Goal: Task Accomplishment & Management: Manage account settings

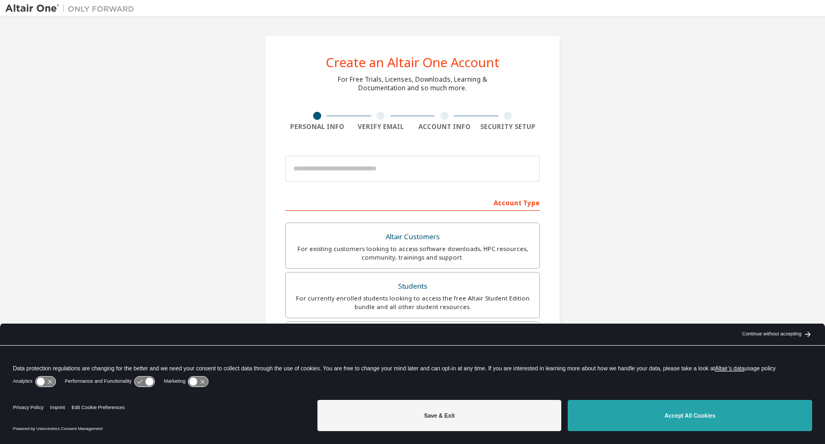
click at [600, 413] on button "Accept All Cookies" at bounding box center [690, 415] width 244 height 31
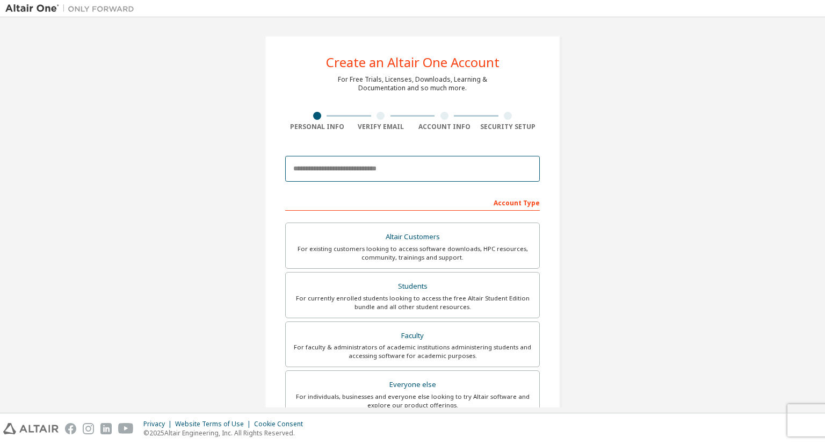
click at [343, 163] on input "email" at bounding box center [412, 169] width 255 height 26
click at [328, 169] on input "email" at bounding box center [412, 169] width 255 height 26
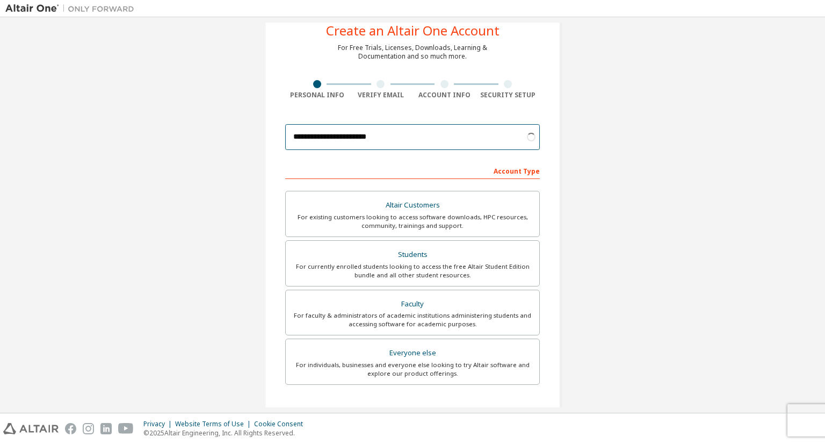
scroll to position [35, 0]
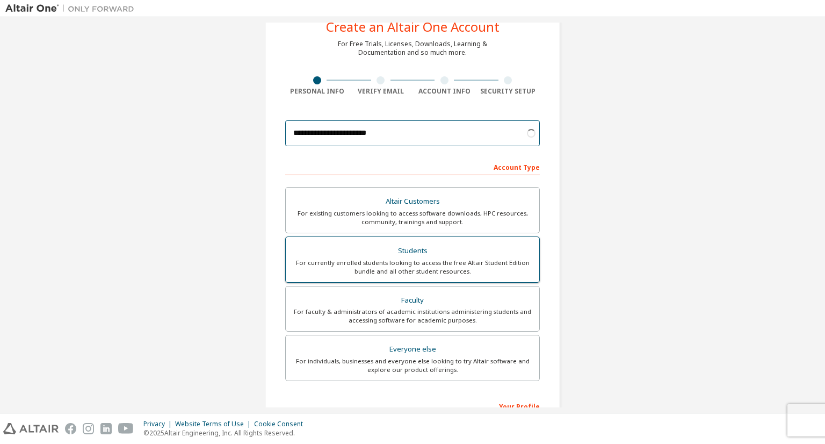
type input "**********"
click at [486, 261] on div "For currently enrolled students looking to access the free Altair Student Editi…" at bounding box center [412, 266] width 241 height 17
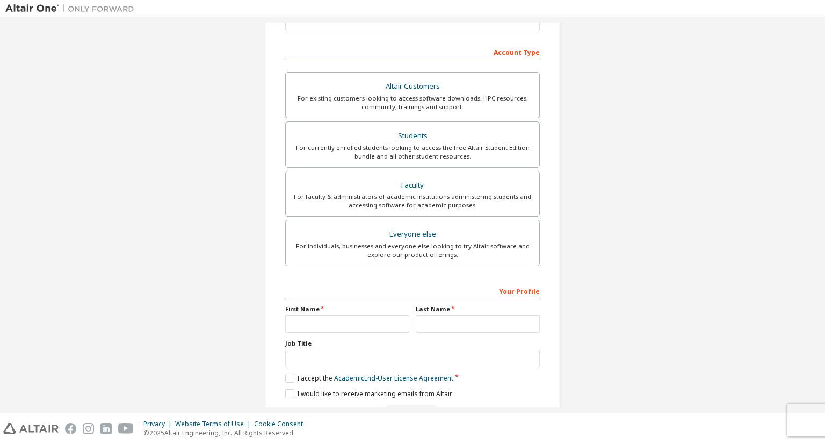
scroll to position [156, 0]
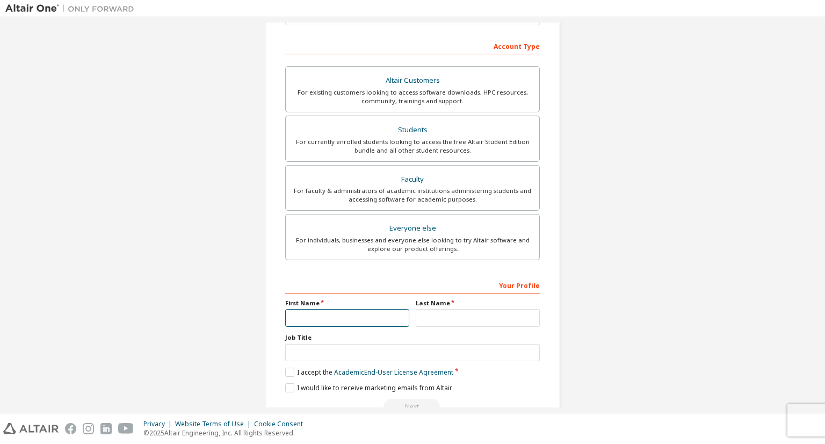
click at [321, 314] on input "text" at bounding box center [347, 318] width 124 height 18
type input "*******"
click at [423, 310] on input "text" at bounding box center [478, 318] width 124 height 18
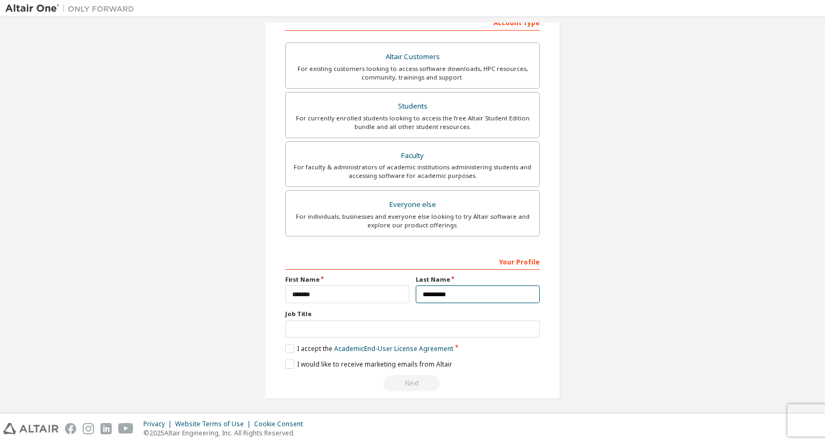
scroll to position [182, 0]
type input "*********"
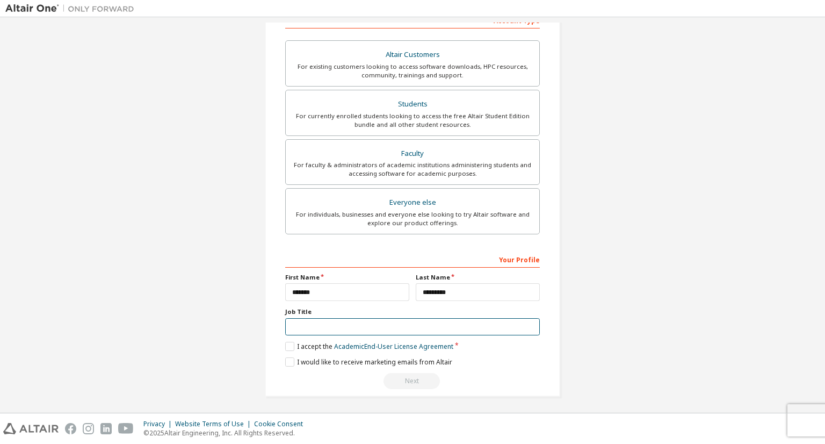
click at [394, 326] on input "text" at bounding box center [412, 327] width 255 height 18
type input "*******"
click at [288, 346] on label "I accept the Academic End-User License Agreement" at bounding box center [369, 346] width 168 height 9
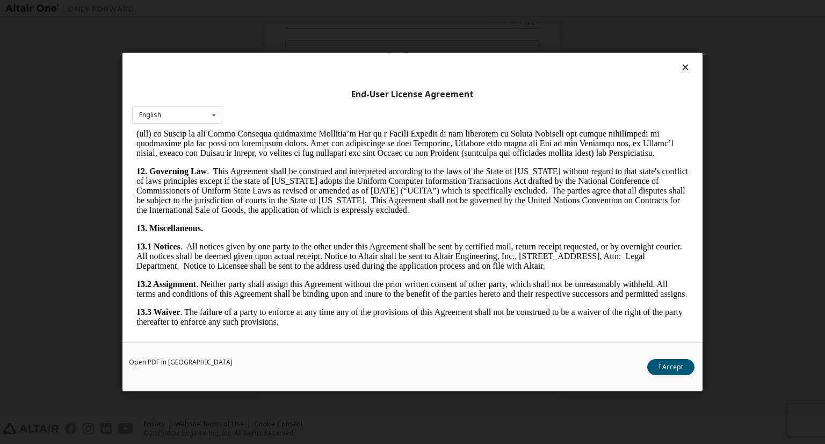
scroll to position [1761, 0]
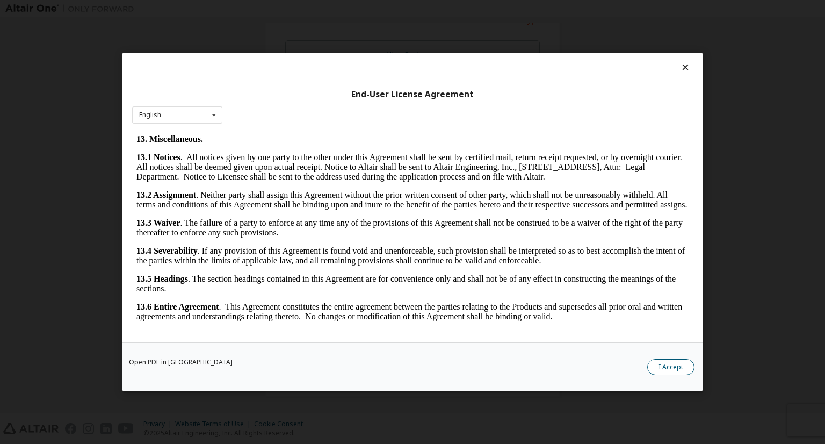
click at [657, 365] on button "I Accept" at bounding box center [670, 367] width 47 height 16
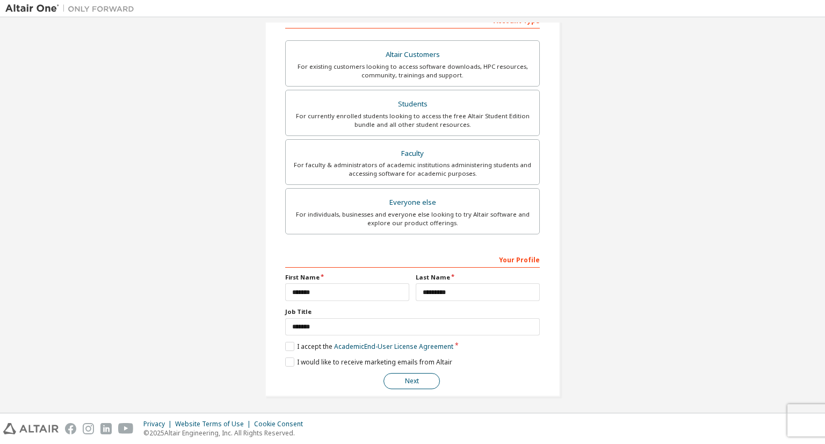
click at [416, 381] on button "Next" at bounding box center [411, 381] width 56 height 16
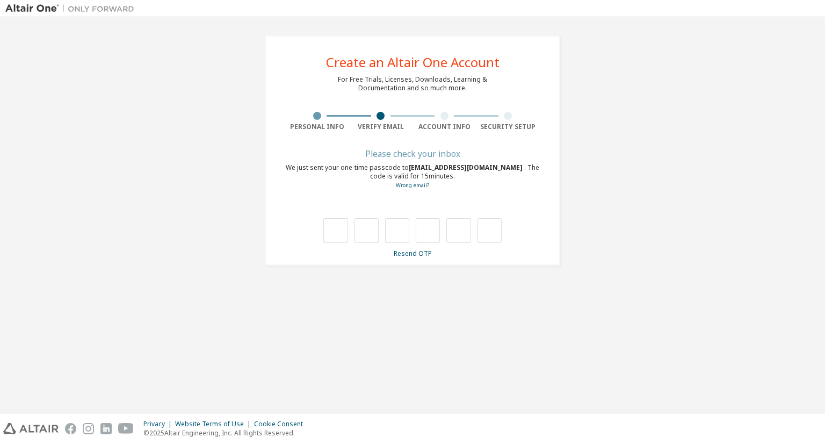
type input "*"
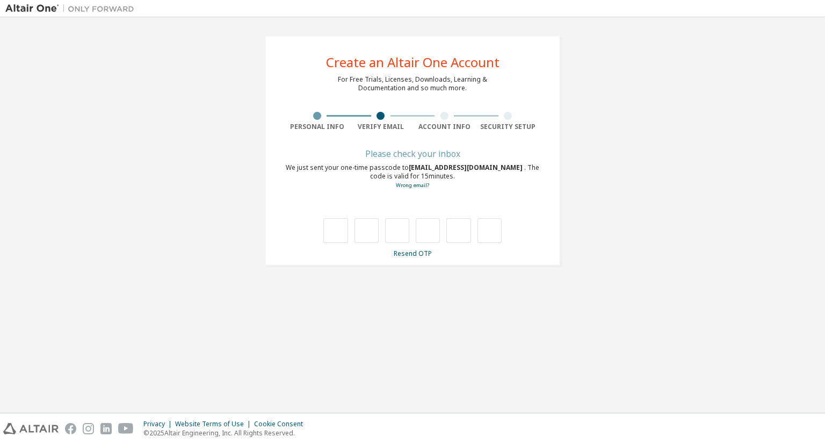
type input "*"
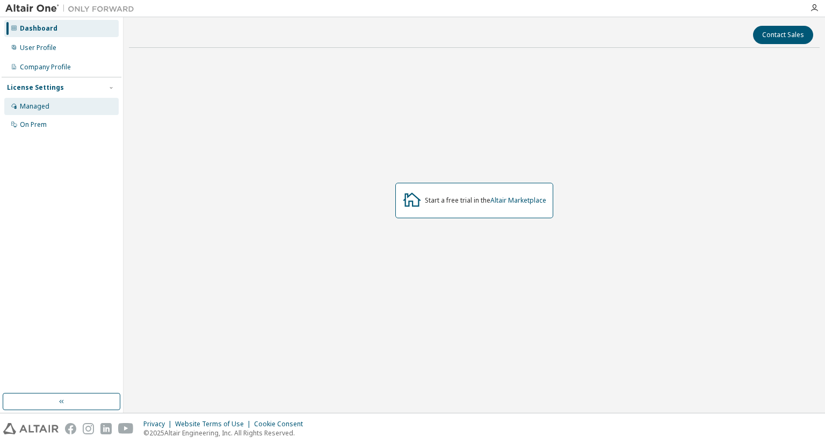
click at [64, 111] on div "Managed" at bounding box center [61, 106] width 114 height 17
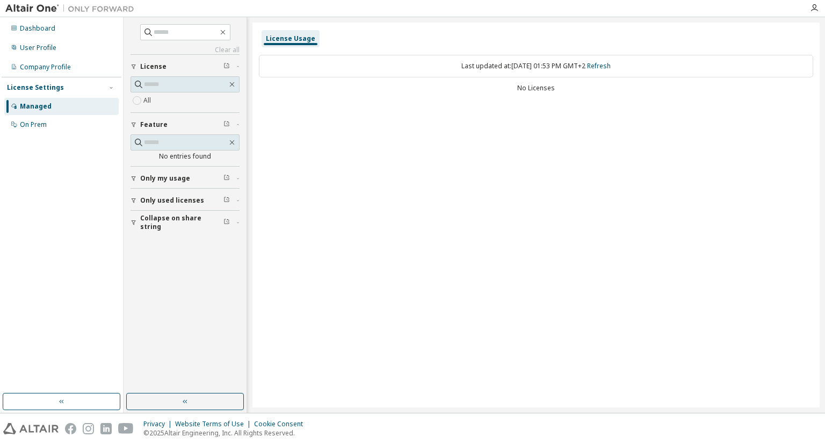
click at [178, 104] on div "All" at bounding box center [184, 100] width 109 height 13
click at [171, 84] on input "text" at bounding box center [185, 84] width 83 height 11
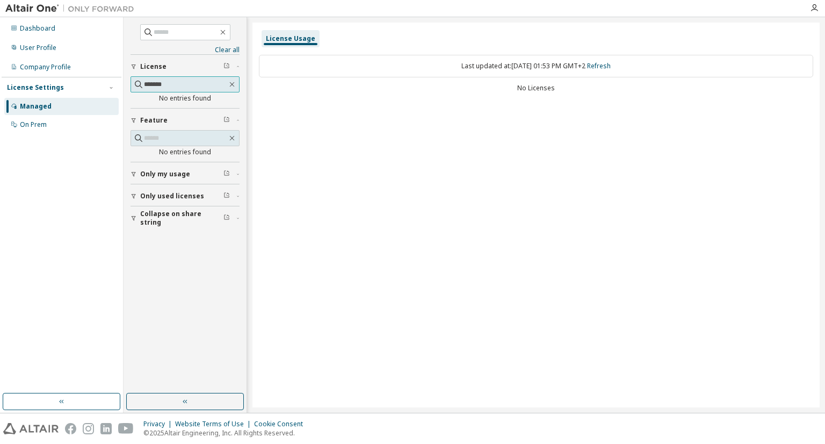
type input "*******"
click at [235, 47] on link "Clear all" at bounding box center [184, 50] width 109 height 9
click at [59, 122] on div "On Prem" at bounding box center [61, 124] width 114 height 17
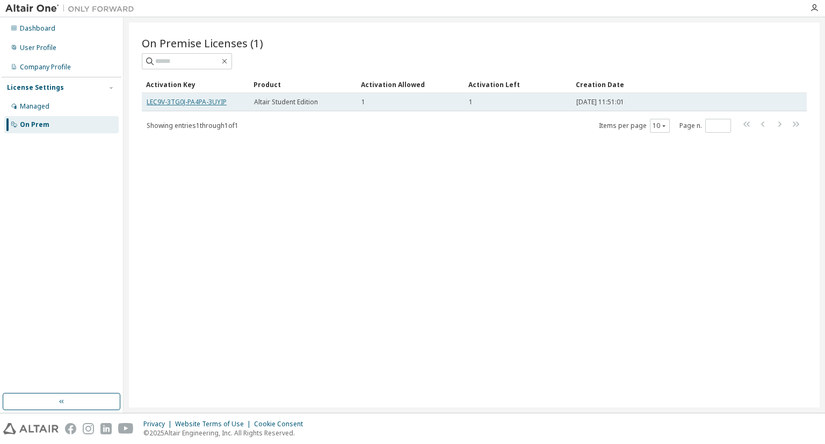
click at [206, 98] on link "LEC9V-3TG0J-PA4PA-3UYIP" at bounding box center [187, 101] width 80 height 9
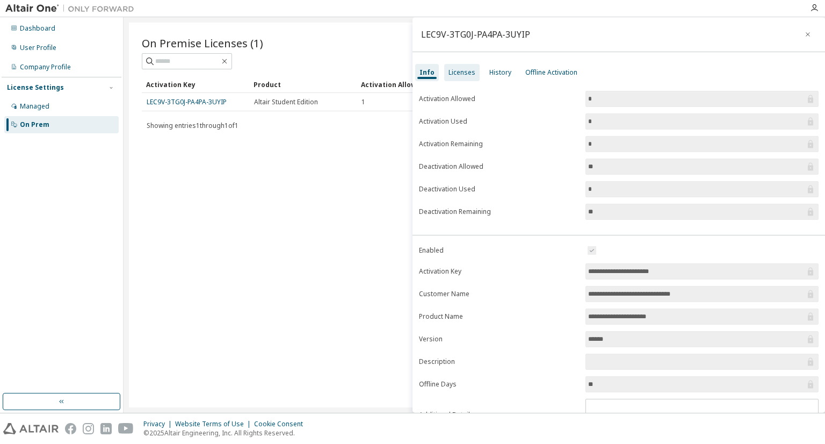
click at [460, 77] on div "Licenses" at bounding box center [461, 72] width 35 height 17
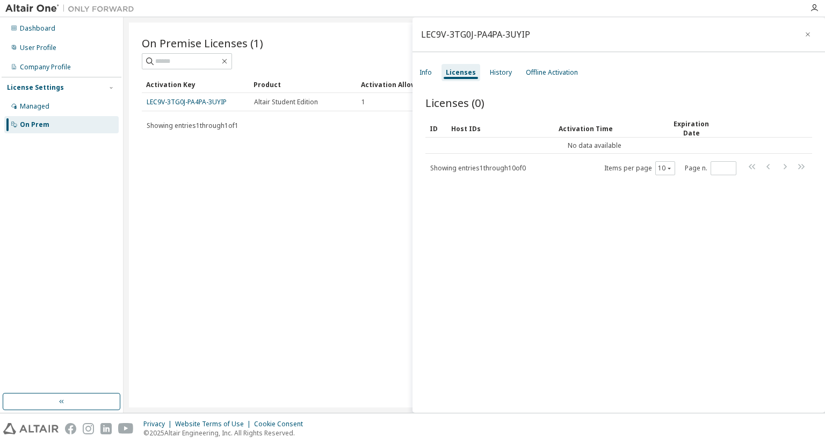
click at [460, 77] on div "Licenses" at bounding box center [460, 72] width 39 height 17
click at [490, 71] on div "History" at bounding box center [501, 72] width 22 height 9
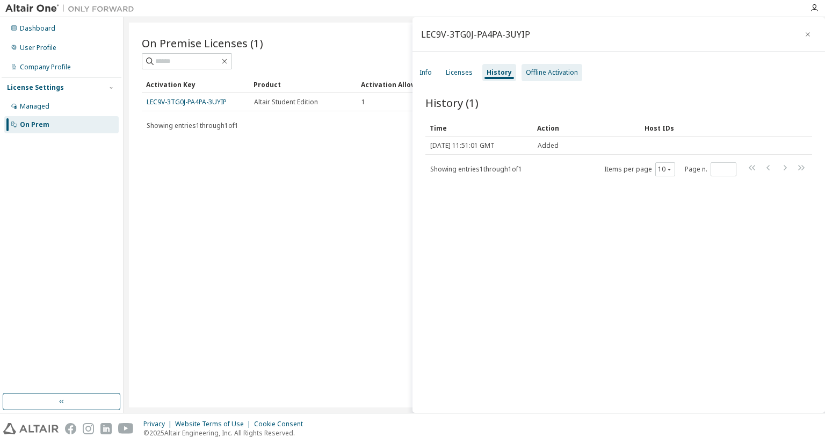
click at [522, 70] on div "Offline Activation" at bounding box center [551, 72] width 61 height 17
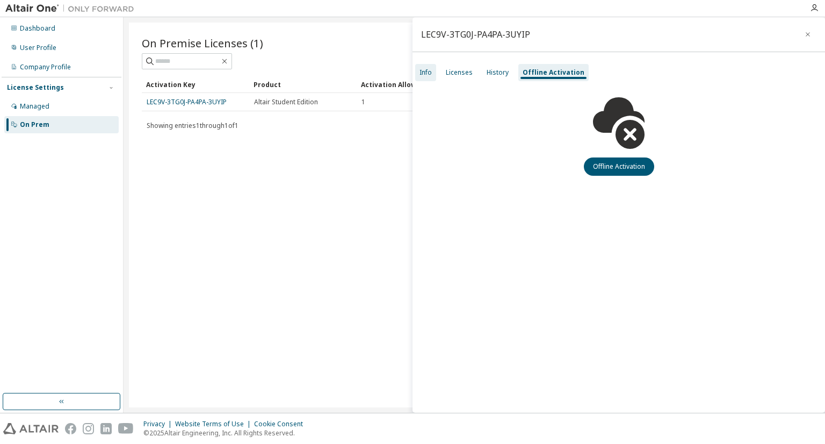
click at [423, 74] on div "Info" at bounding box center [425, 72] width 12 height 9
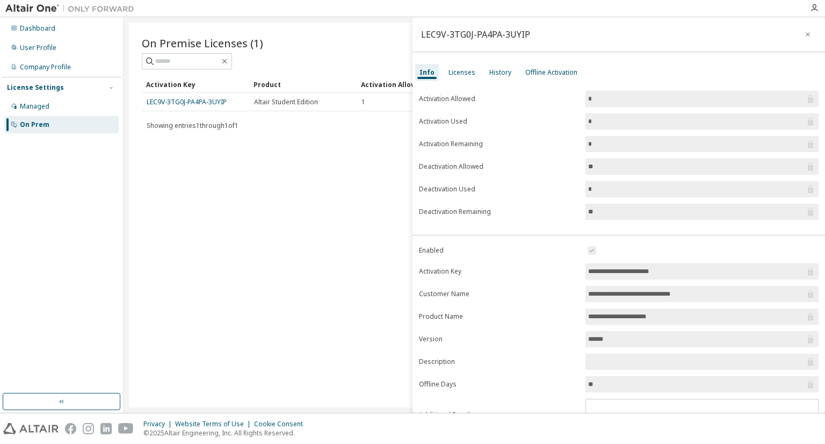
click at [329, 165] on div "On Premise Licenses (1) Clear Load Save Save As Field Operator Value Select fil…" at bounding box center [474, 215] width 691 height 384
click at [805, 33] on icon "button" at bounding box center [807, 34] width 4 height 4
